Goal: Check status: Verify the current state of an ongoing process or item

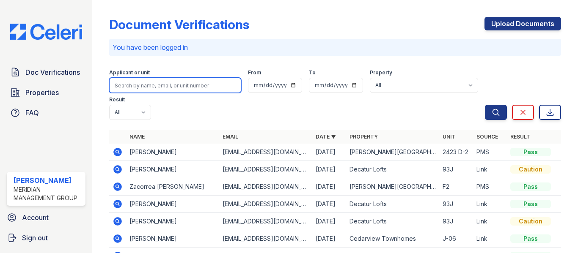
click at [127, 87] on input "search" at bounding box center [175, 85] width 132 height 15
type input "kelvin knight"
click at [485, 105] on button "Search" at bounding box center [496, 112] width 22 height 15
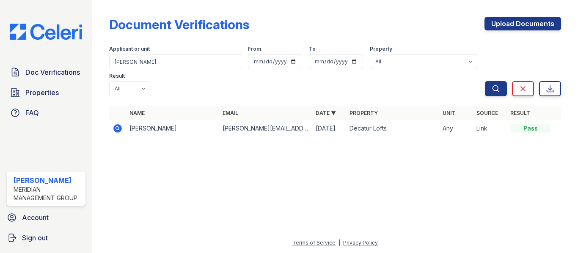
click at [115, 130] on icon at bounding box center [117, 128] width 8 height 8
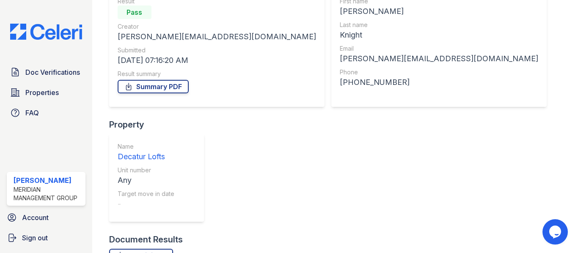
scroll to position [103, 0]
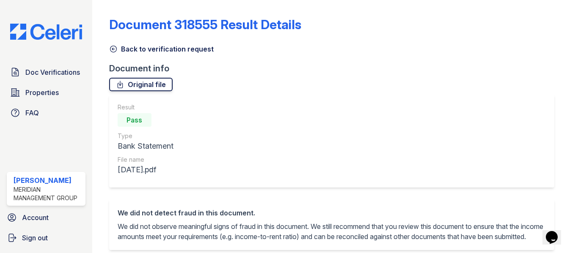
click at [156, 85] on link "Original file" at bounding box center [140, 85] width 63 height 14
click at [115, 51] on icon at bounding box center [113, 49] width 8 height 8
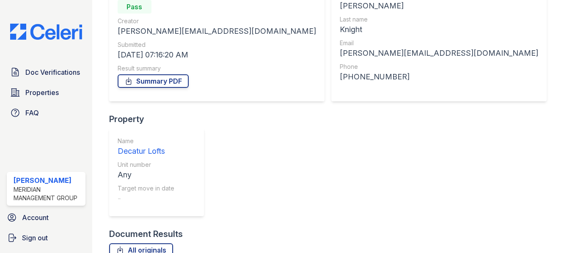
scroll to position [103, 0]
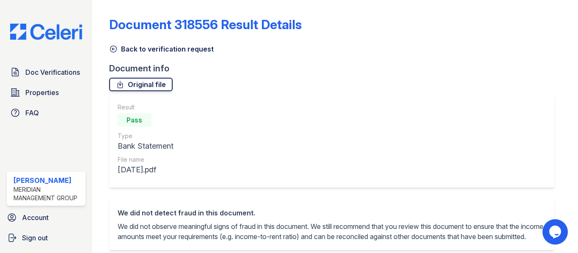
click at [121, 86] on icon at bounding box center [120, 84] width 8 height 8
click at [112, 49] on icon at bounding box center [113, 49] width 8 height 8
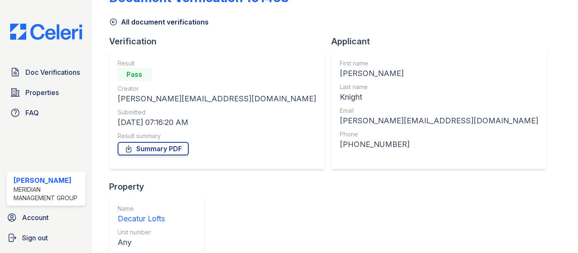
scroll to position [103, 0]
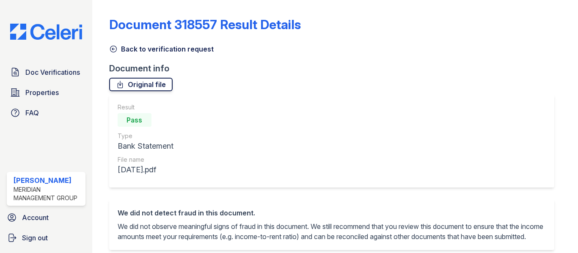
click at [133, 87] on link "Original file" at bounding box center [140, 85] width 63 height 14
